Goal: Navigation & Orientation: Understand site structure

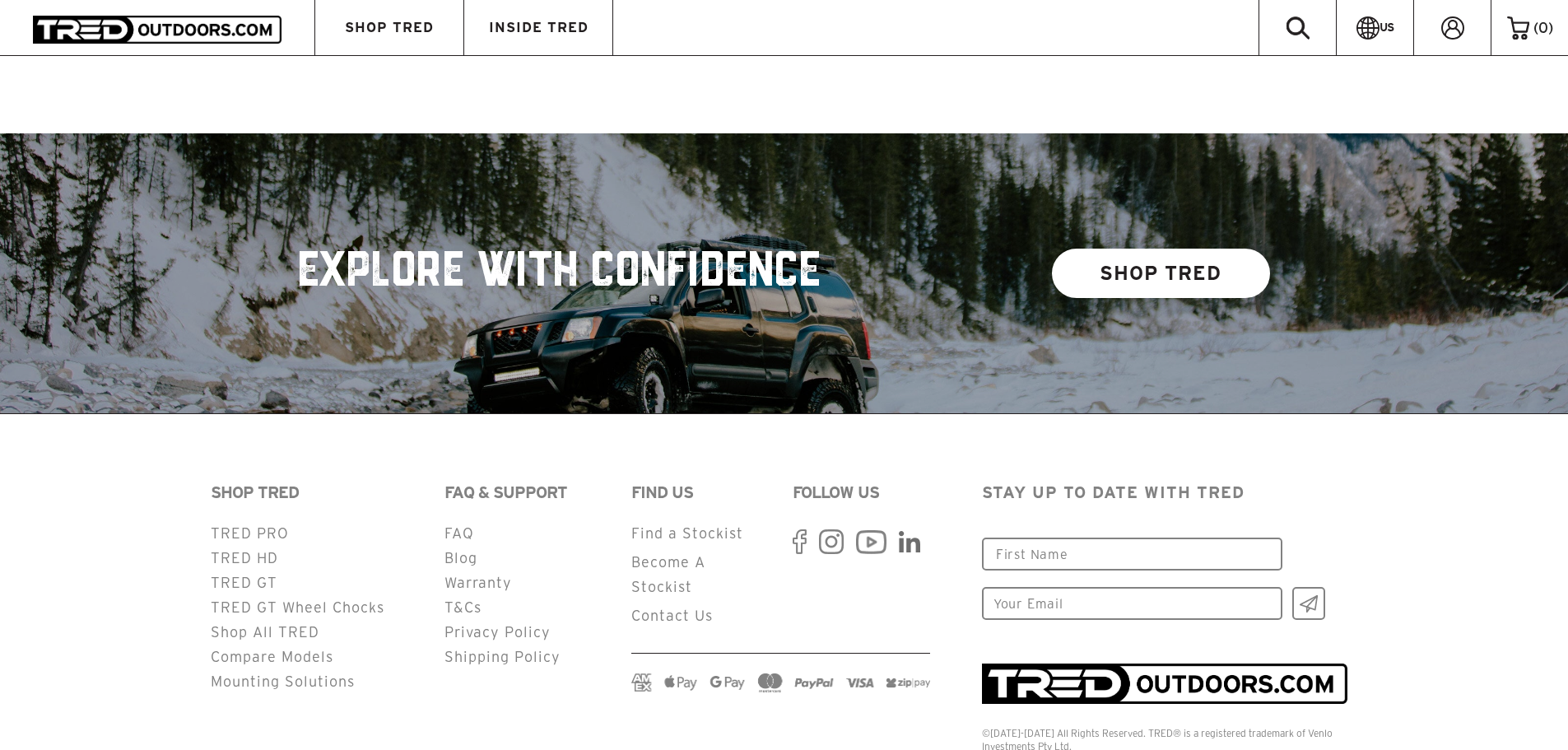
scroll to position [4222, 0]
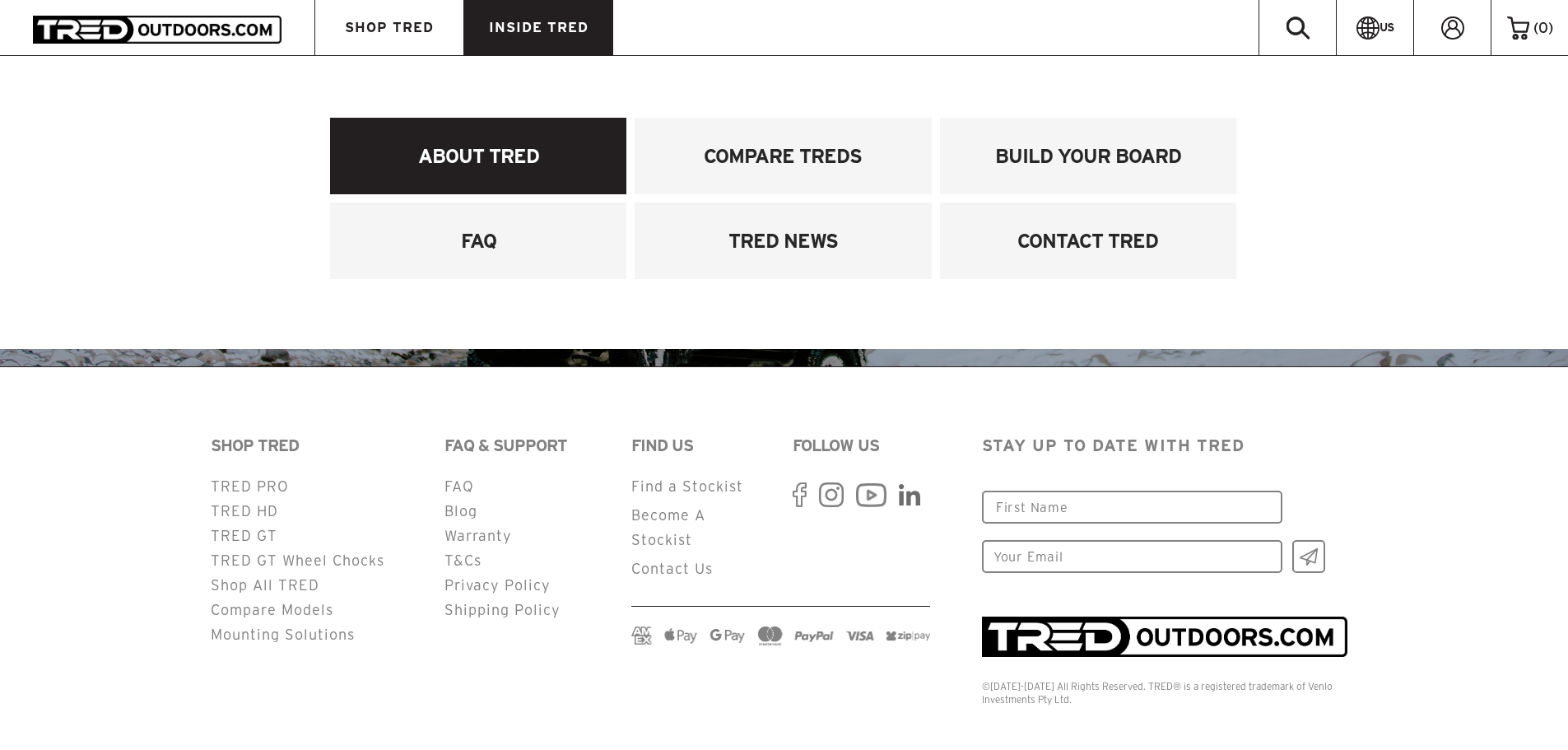
click at [499, 170] on link "ABOUT TRED" at bounding box center [478, 156] width 296 height 76
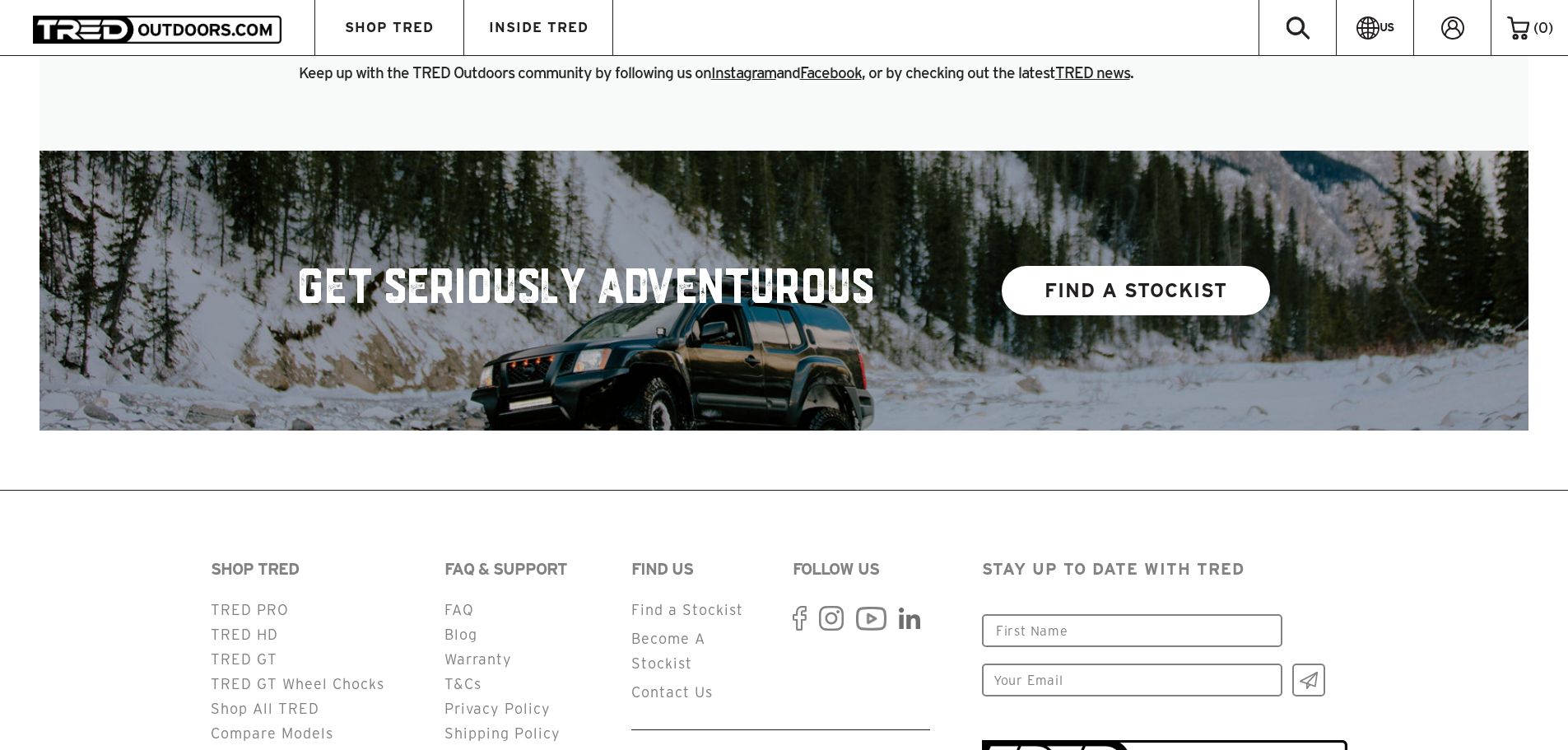
scroll to position [2224, 0]
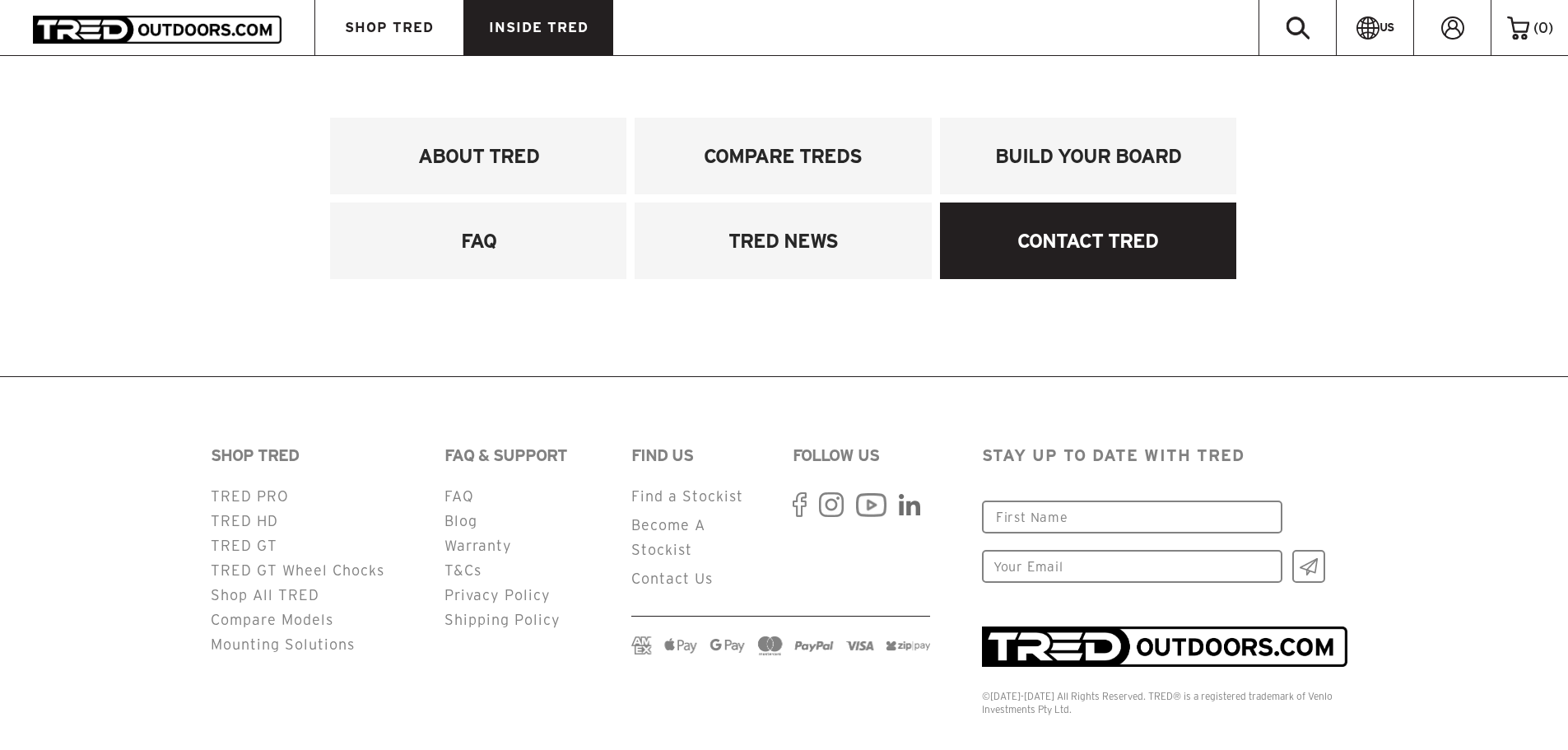
click at [1085, 251] on link "CONTACT TRED" at bounding box center [1087, 241] width 296 height 76
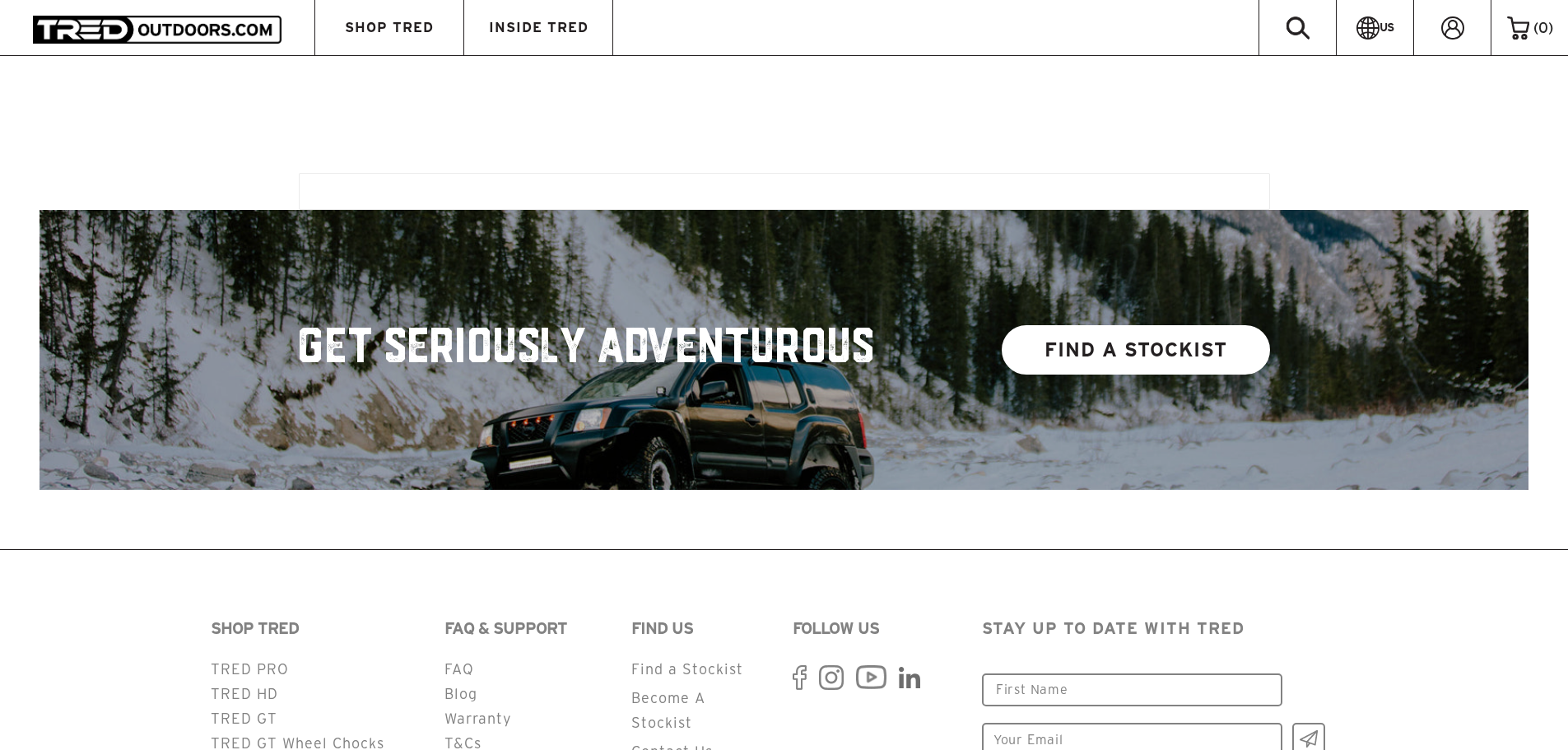
scroll to position [2698, 0]
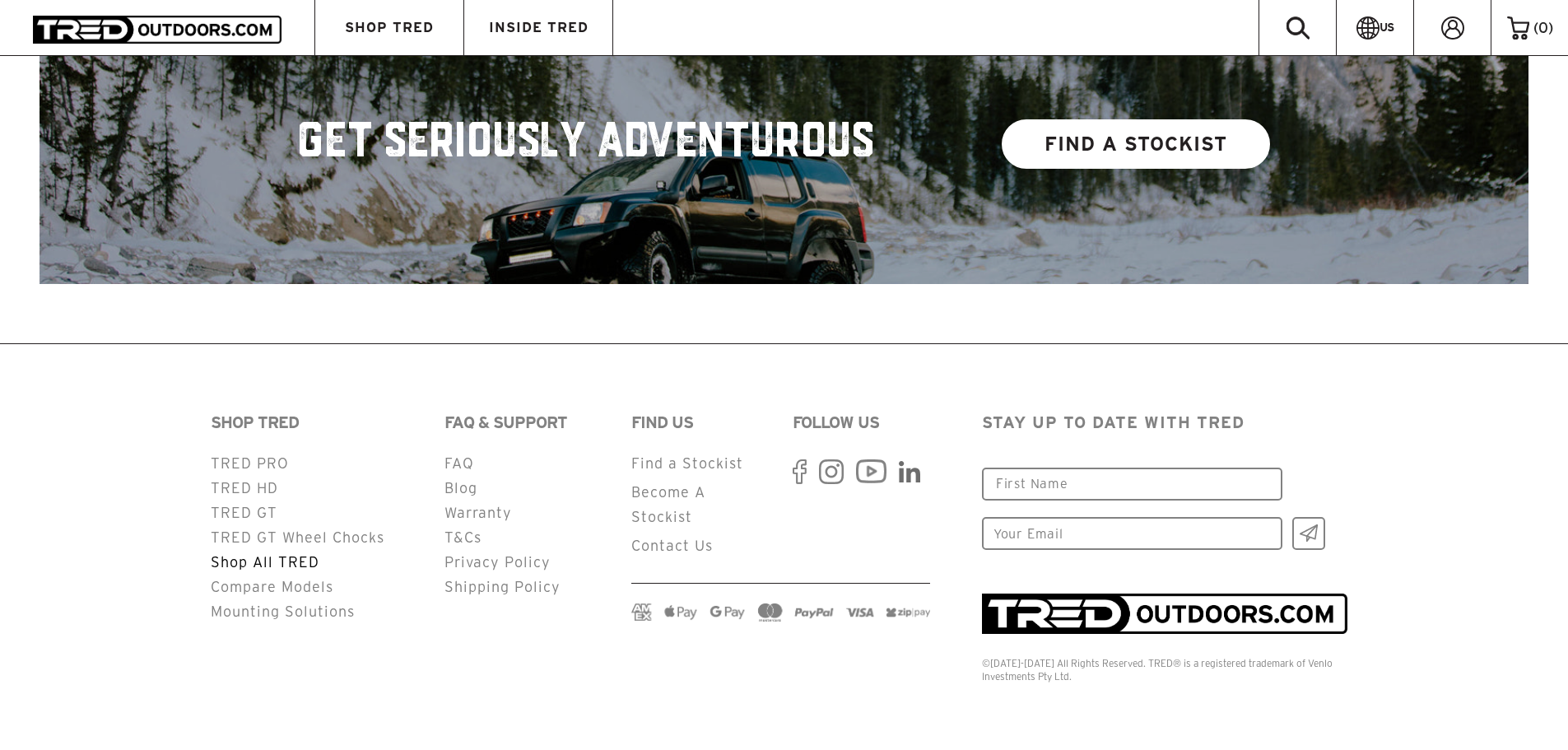
click at [285, 561] on link "Shop All TRED" at bounding box center [265, 562] width 109 height 15
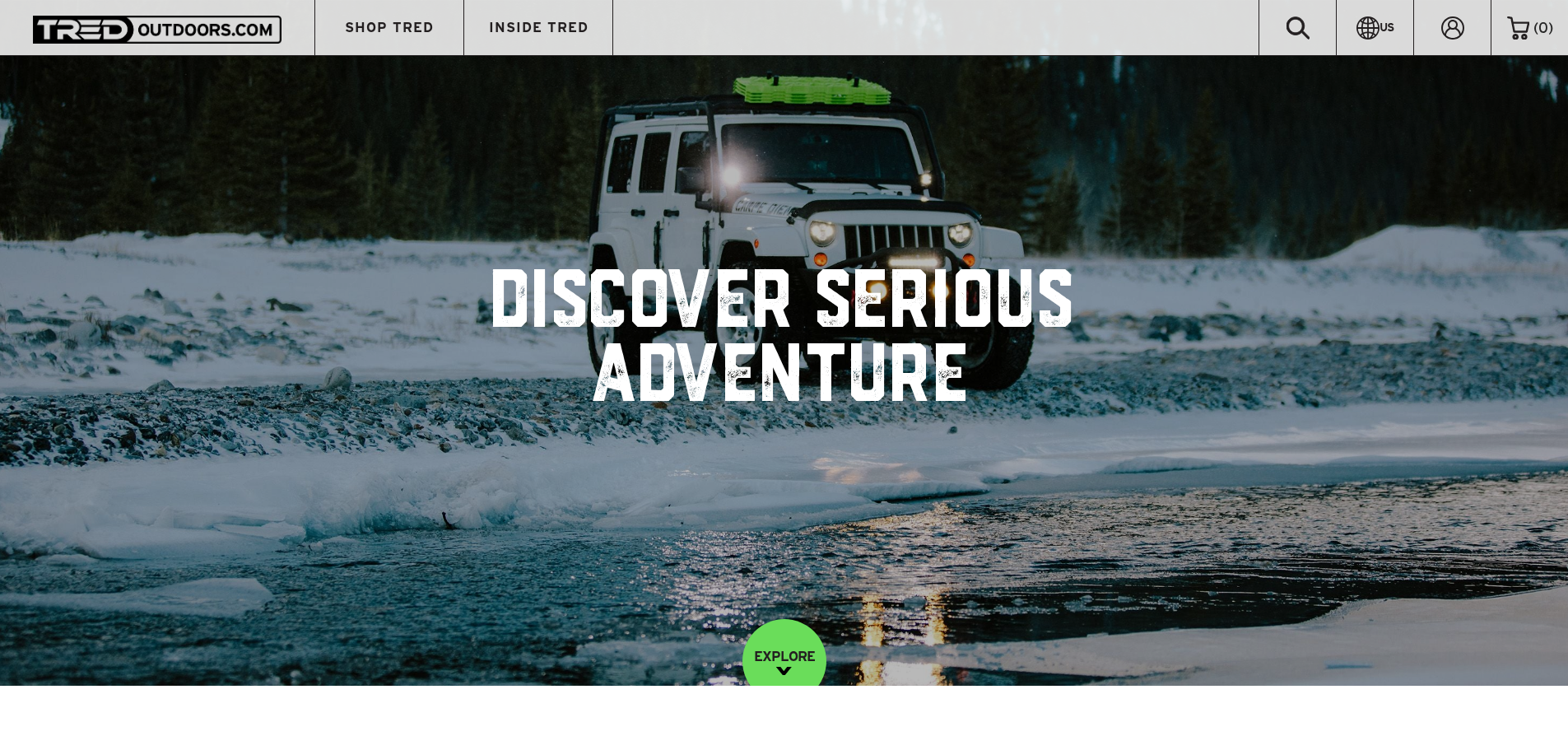
click at [168, 26] on img at bounding box center [157, 29] width 249 height 27
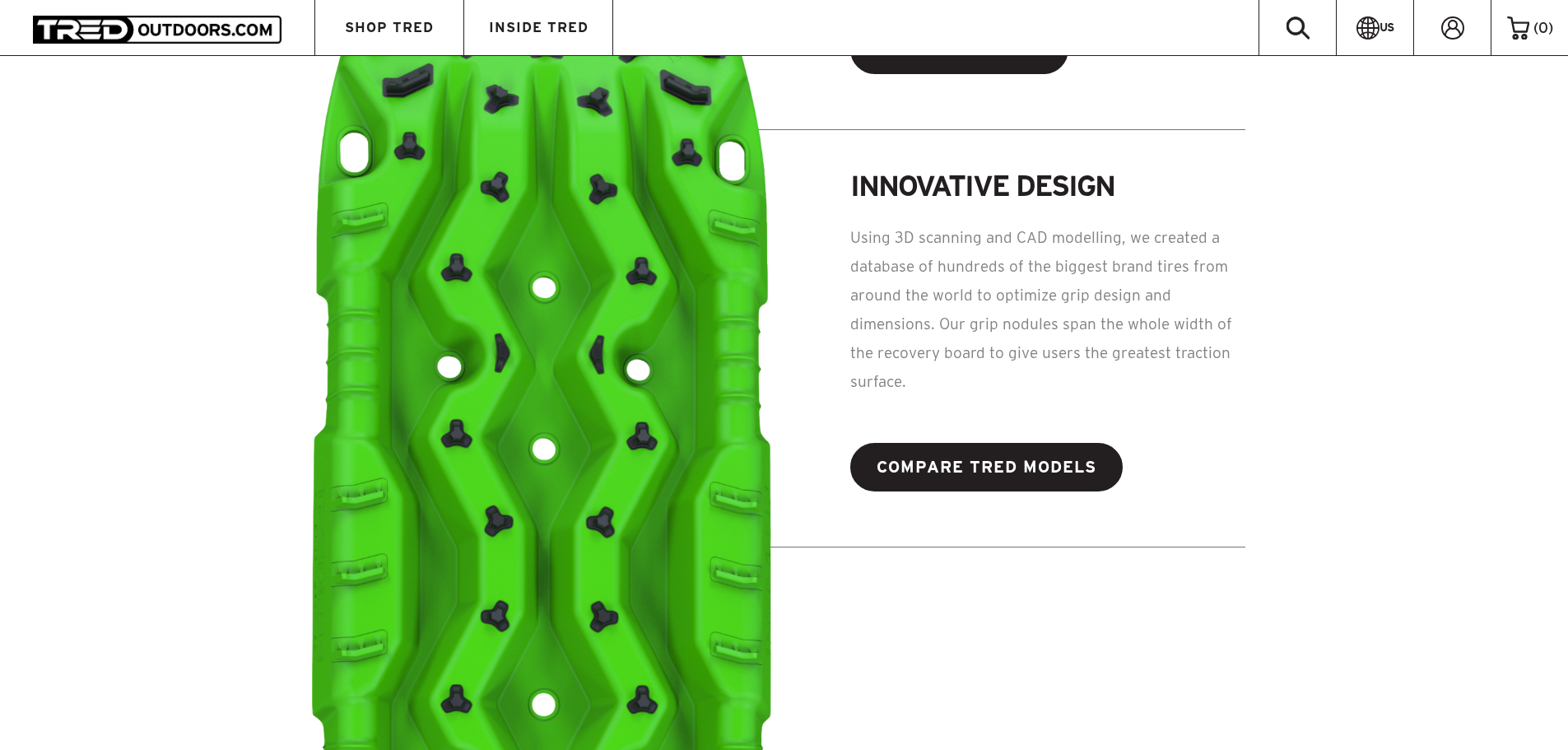
scroll to position [1317, 0]
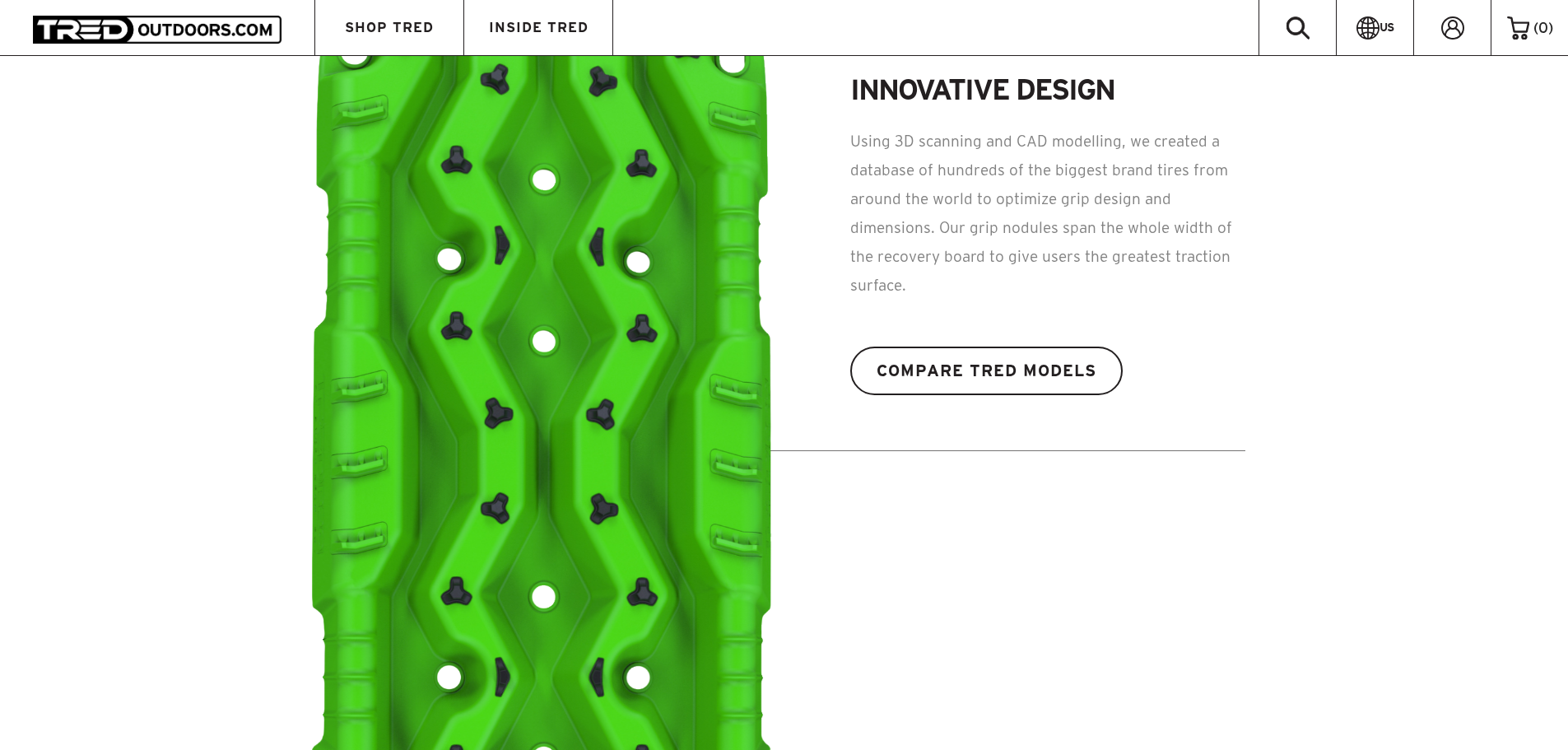
click at [1051, 377] on link "COMPARE TRED MODELS" at bounding box center [986, 371] width 273 height 49
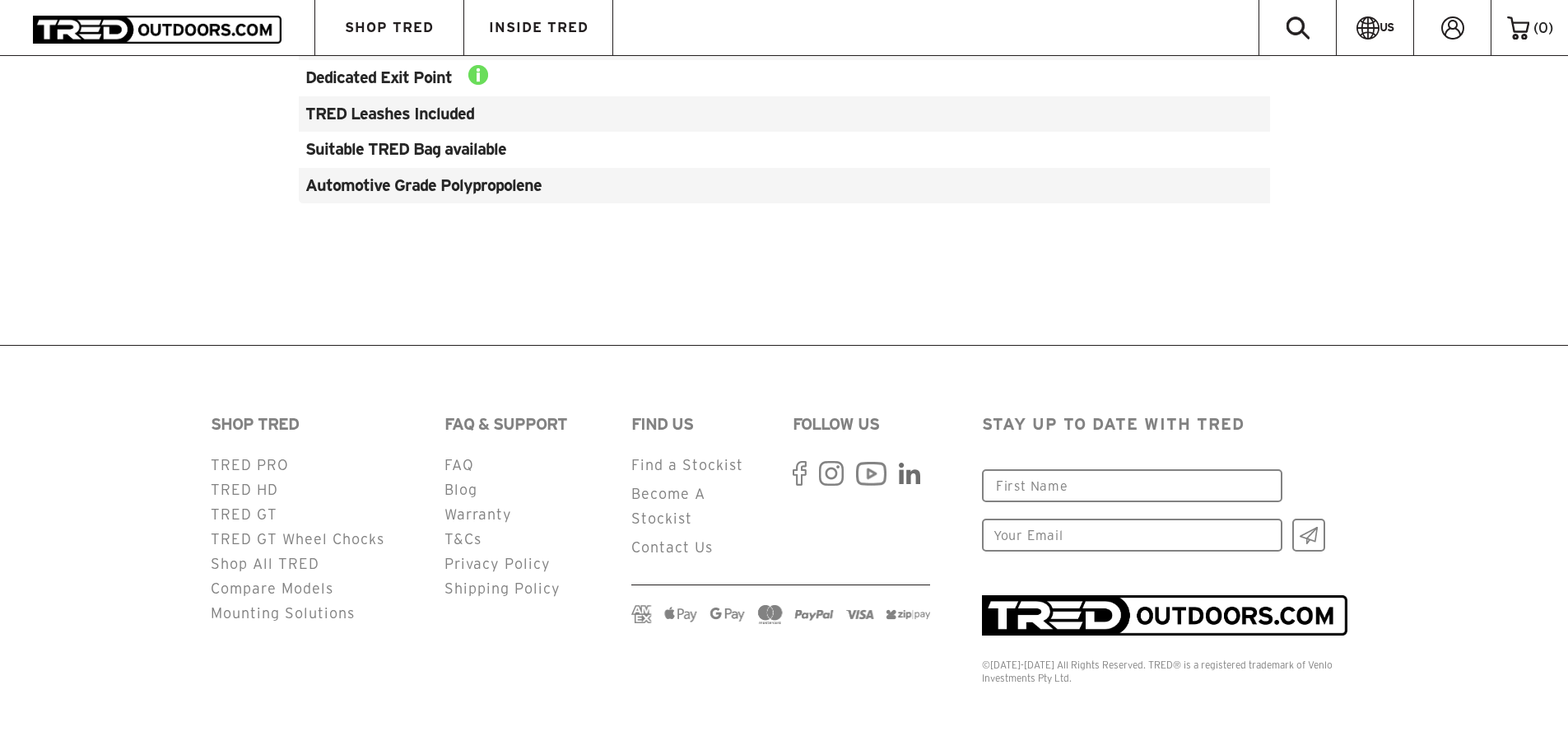
scroll to position [1868, 0]
click at [499, 504] on li "Warranty" at bounding box center [527, 513] width 166 height 25
click at [502, 511] on link "Warranty" at bounding box center [479, 512] width 68 height 15
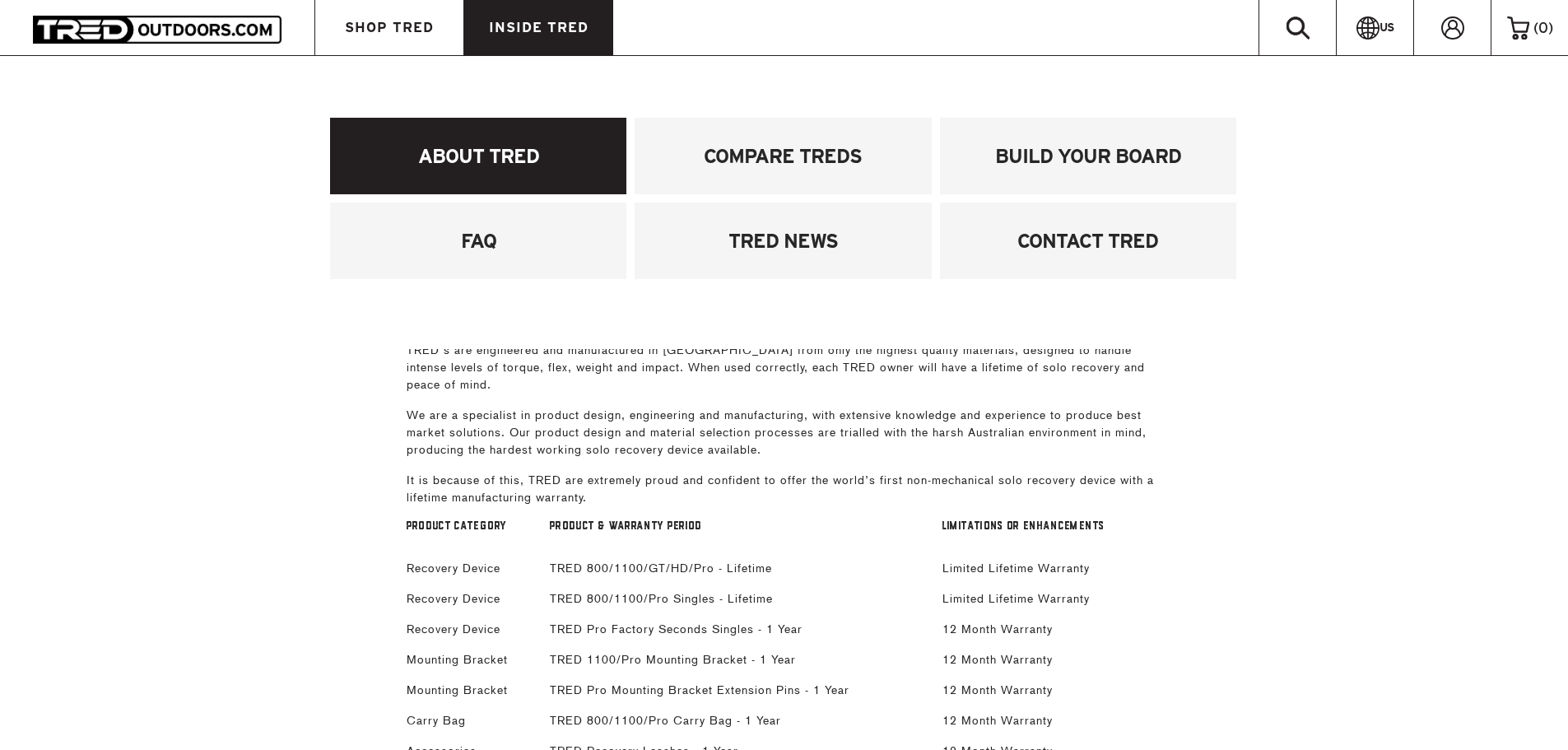
click at [502, 148] on link "ABOUT TRED" at bounding box center [478, 156] width 296 height 76
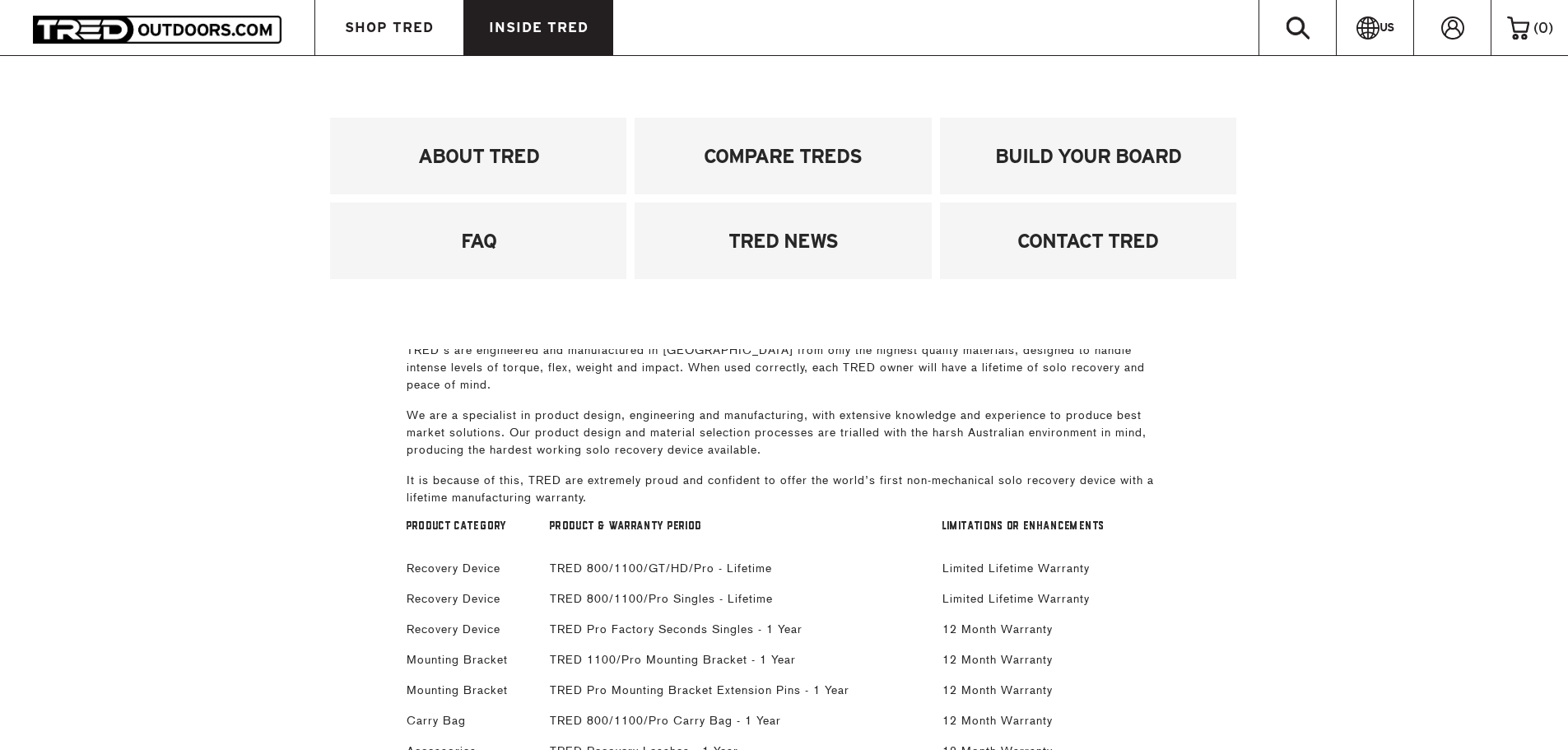
click at [538, 25] on span "INSIDE TRED" at bounding box center [538, 27] width 99 height 14
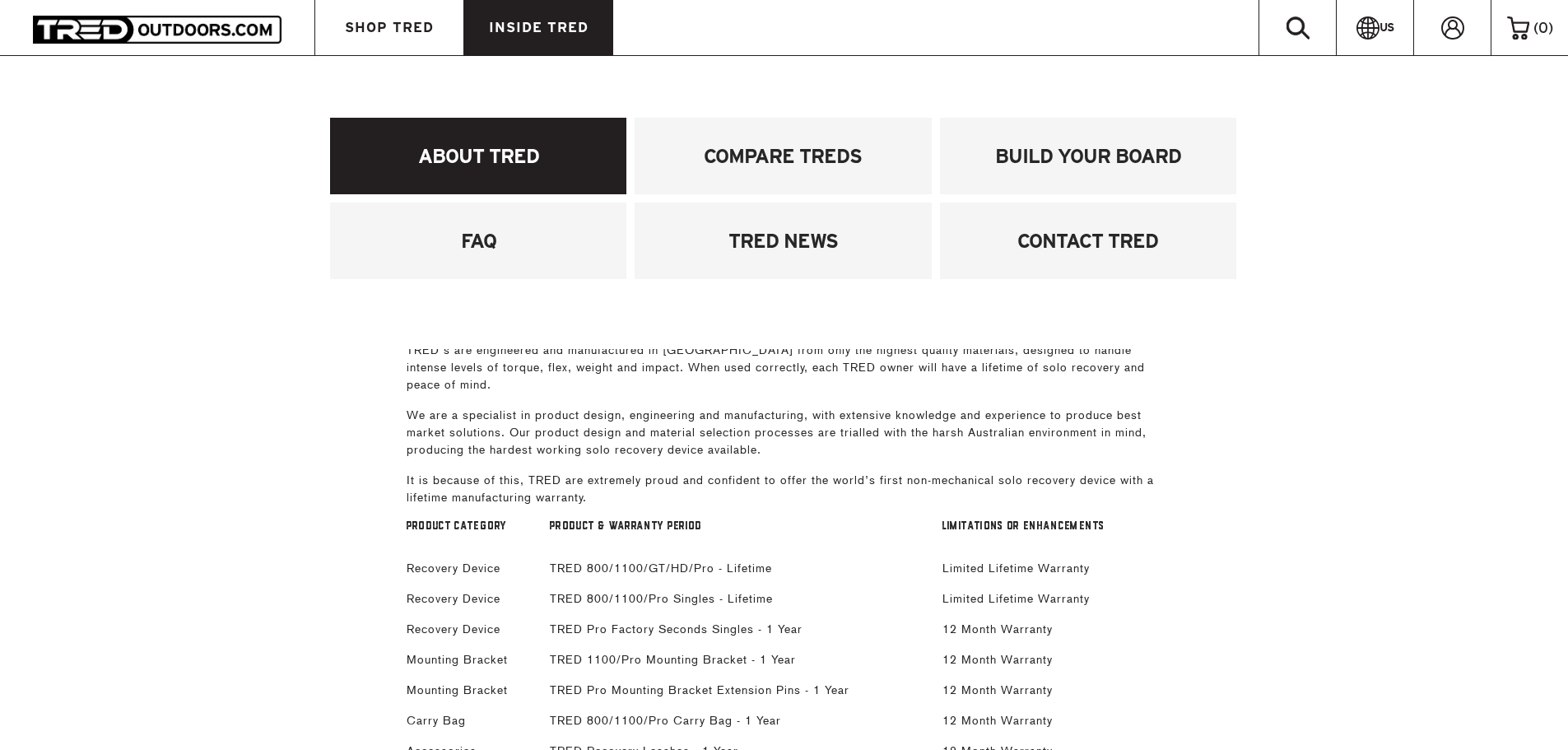
click at [542, 155] on link "ABOUT TRED" at bounding box center [478, 156] width 296 height 76
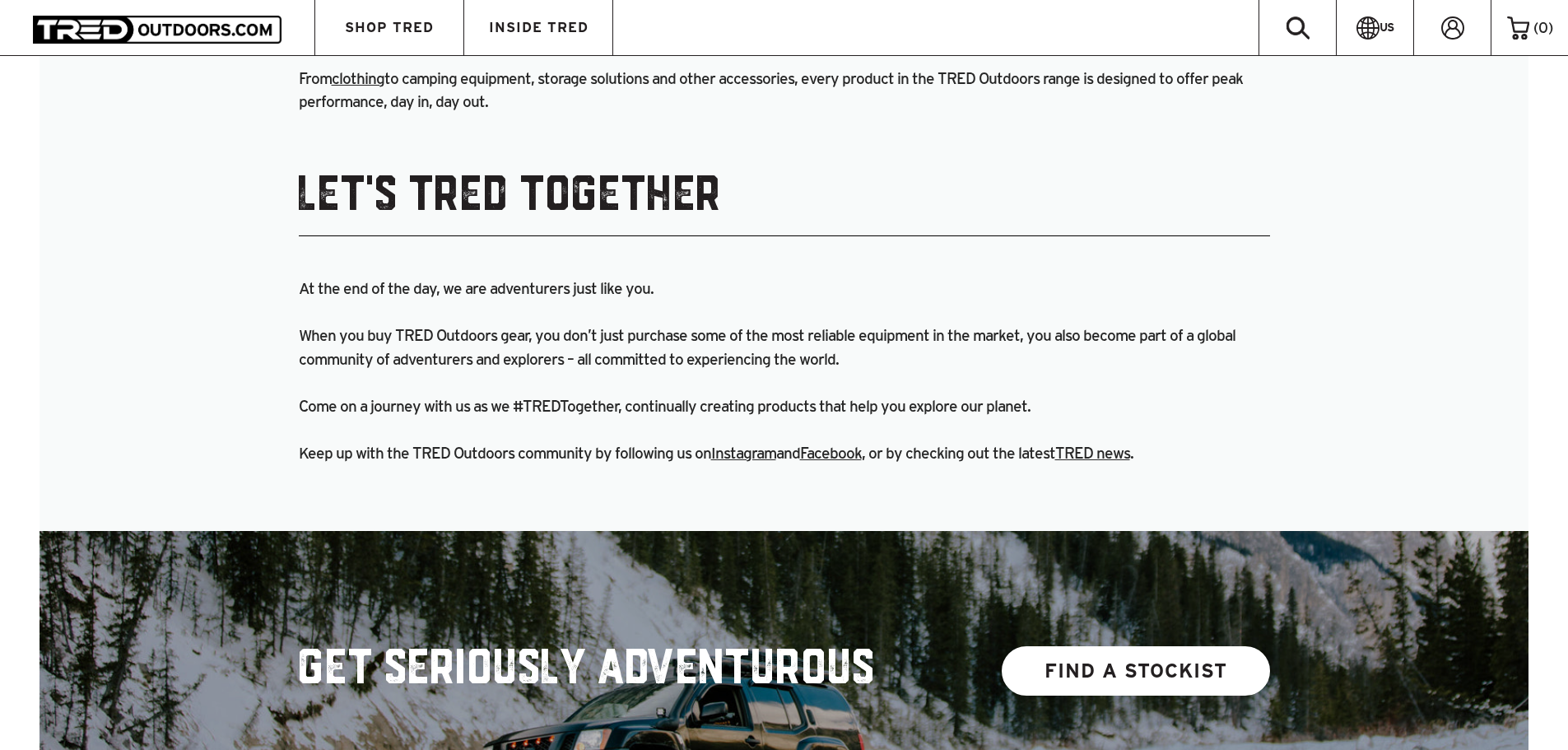
scroll to position [2257, 0]
